Goal: Task Accomplishment & Management: Manage account settings

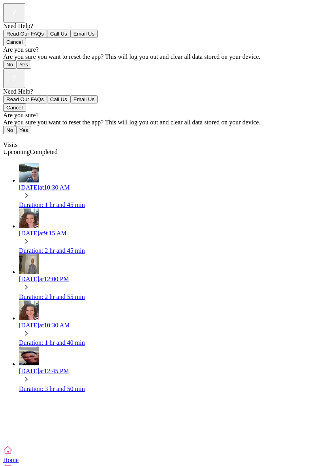
click at [247, 335] on div "Need Help? Read Our FAQs Call Us Email Us Cancel Are you sure? Are you sure you…" at bounding box center [162, 257] width 318 height 377
click at [31, 191] on icon at bounding box center [26, 195] width 9 height 9
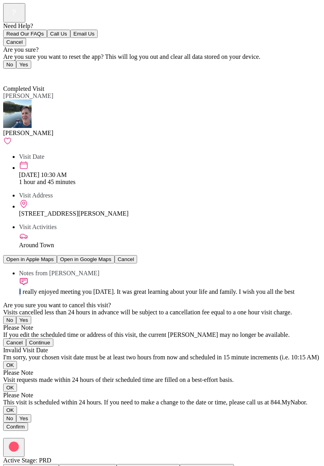
click at [7, 69] on icon at bounding box center [5, 73] width 5 height 8
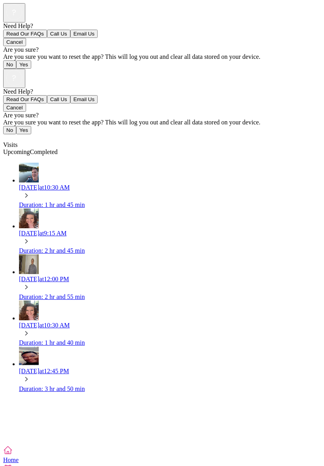
click at [86, 230] on div "[DATE] 9:15 AM" at bounding box center [170, 233] width 302 height 7
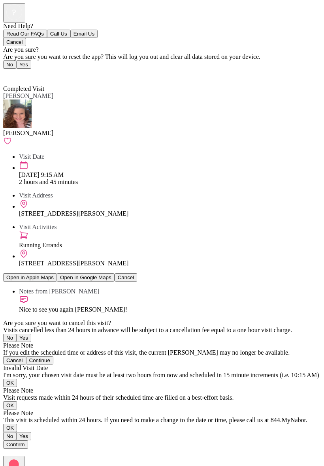
click at [15, 71] on span "Back" at bounding box center [14, 74] width 13 height 7
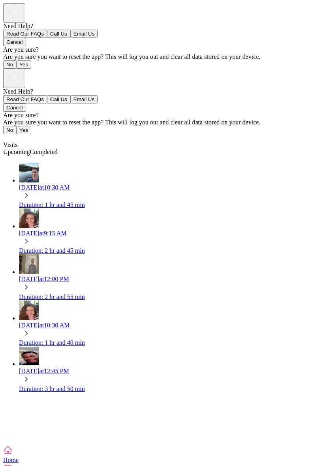
click at [79, 294] on div "Duration: 2 hr and 55 min" at bounding box center [170, 297] width 302 height 7
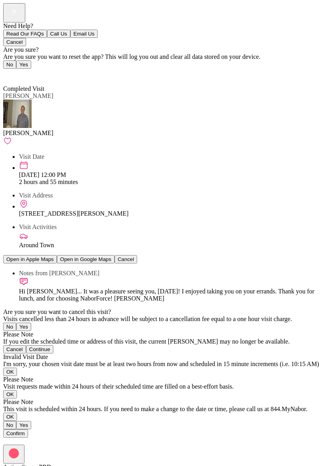
click at [23, 100] on img at bounding box center [17, 114] width 28 height 28
click at [17, 100] on img at bounding box center [17, 114] width 28 height 28
click at [11, 71] on span "Back" at bounding box center [14, 74] width 13 height 7
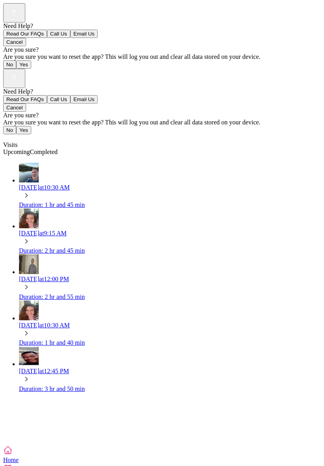
click at [13, 134] on div "Visits" at bounding box center [162, 137] width 318 height 7
click at [99, 339] on div "Duration: 1 hr and 40 min" at bounding box center [170, 342] width 302 height 7
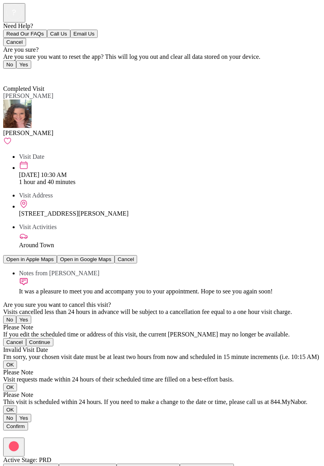
click at [24, 100] on img at bounding box center [17, 114] width 28 height 28
click at [18, 71] on span "Back" at bounding box center [14, 74] width 13 height 7
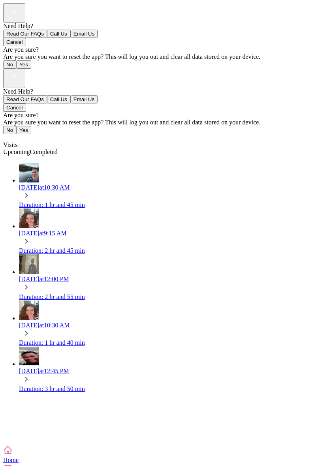
click at [13, 464] on icon at bounding box center [7, 468] width 9 height 9
click at [13, 446] on icon at bounding box center [7, 450] width 9 height 9
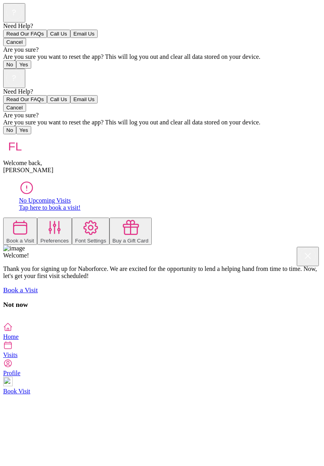
click at [13, 350] on icon at bounding box center [7, 345] width 9 height 9
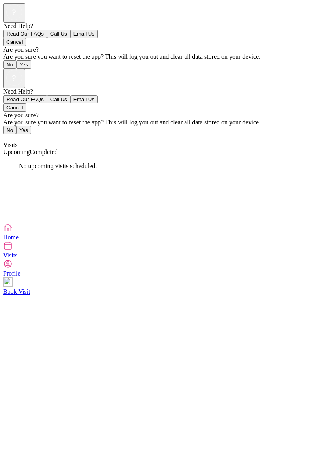
click at [13, 269] on icon at bounding box center [7, 263] width 9 height 9
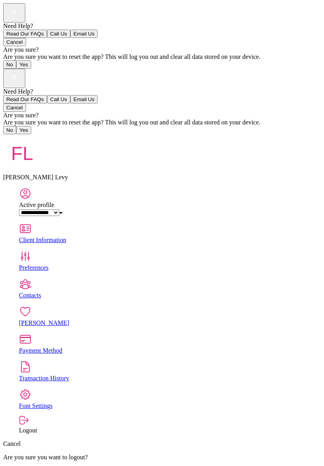
click at [293, 237] on div "Client Information" at bounding box center [170, 240] width 302 height 7
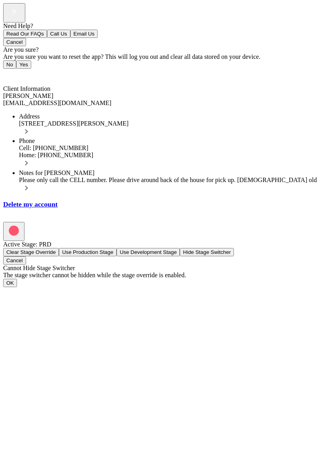
click at [14, 71] on span "Back" at bounding box center [14, 74] width 13 height 7
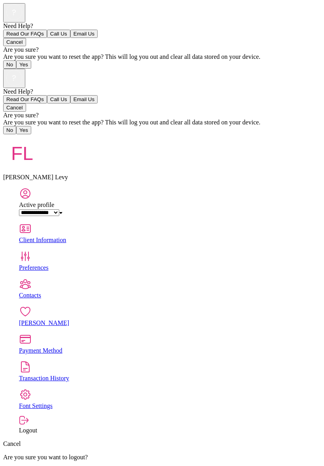
click at [94, 264] on div "Preferences" at bounding box center [170, 267] width 302 height 7
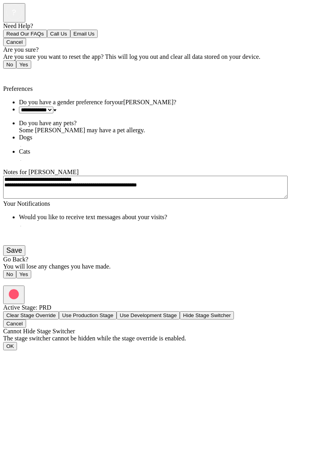
click at [11, 71] on span "Back" at bounding box center [14, 74] width 13 height 7
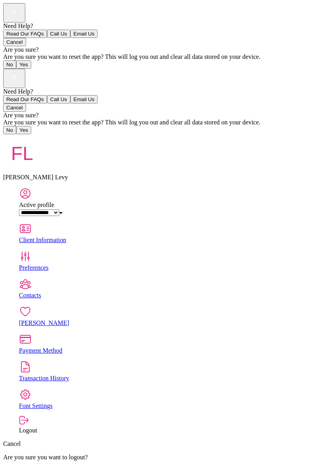
click at [83, 320] on div "[PERSON_NAME]" at bounding box center [170, 323] width 302 height 7
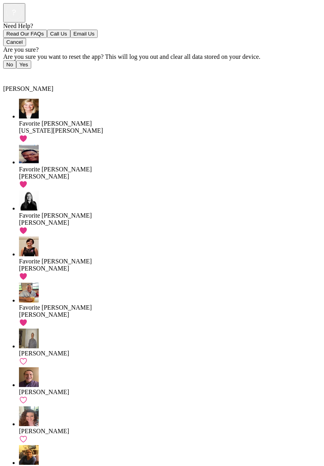
click at [21, 71] on span "Back" at bounding box center [14, 74] width 13 height 7
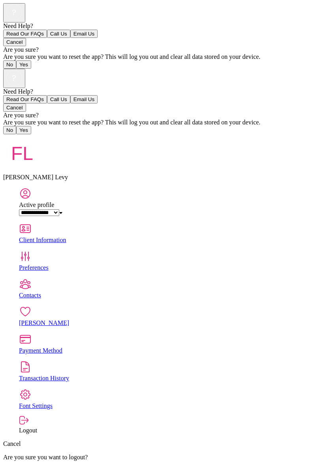
click at [275, 347] on div "Payment Method" at bounding box center [170, 350] width 302 height 7
